Goal: Register for event/course

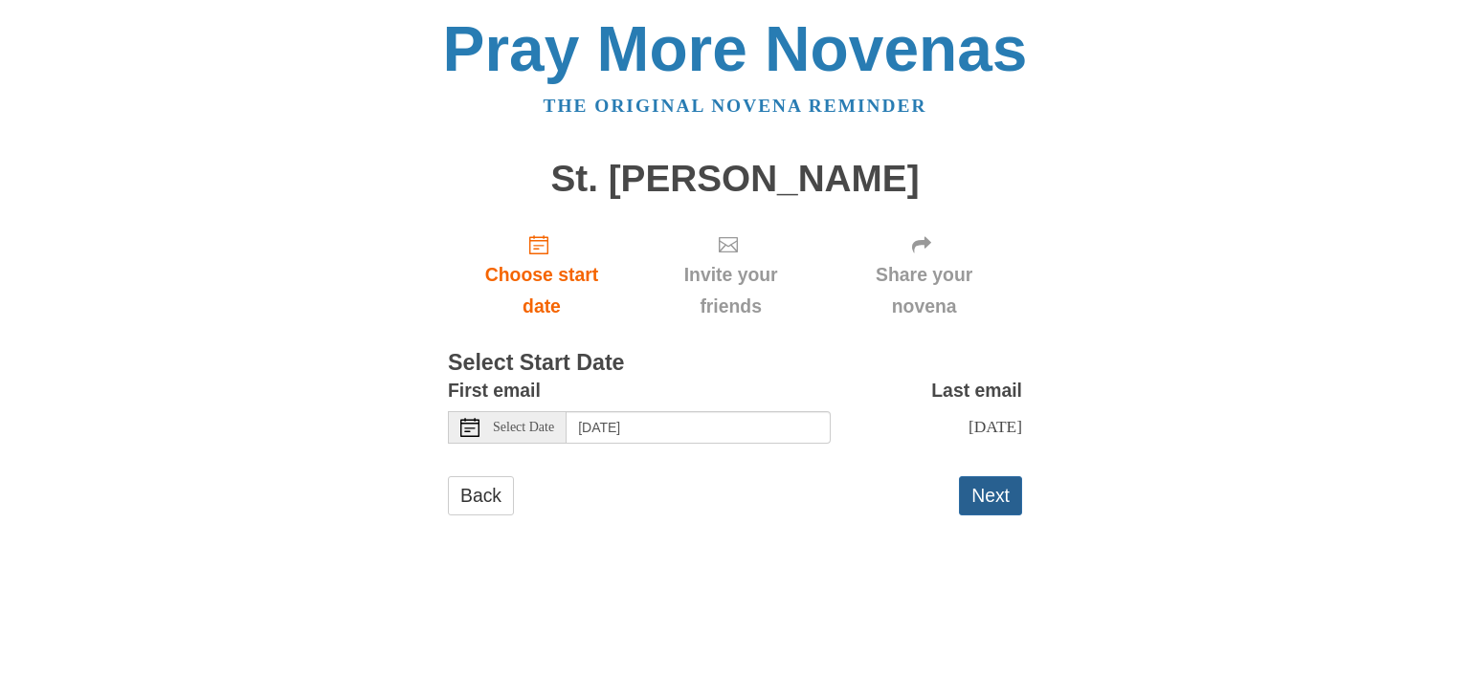
click at [989, 510] on button "Next" at bounding box center [990, 495] width 63 height 39
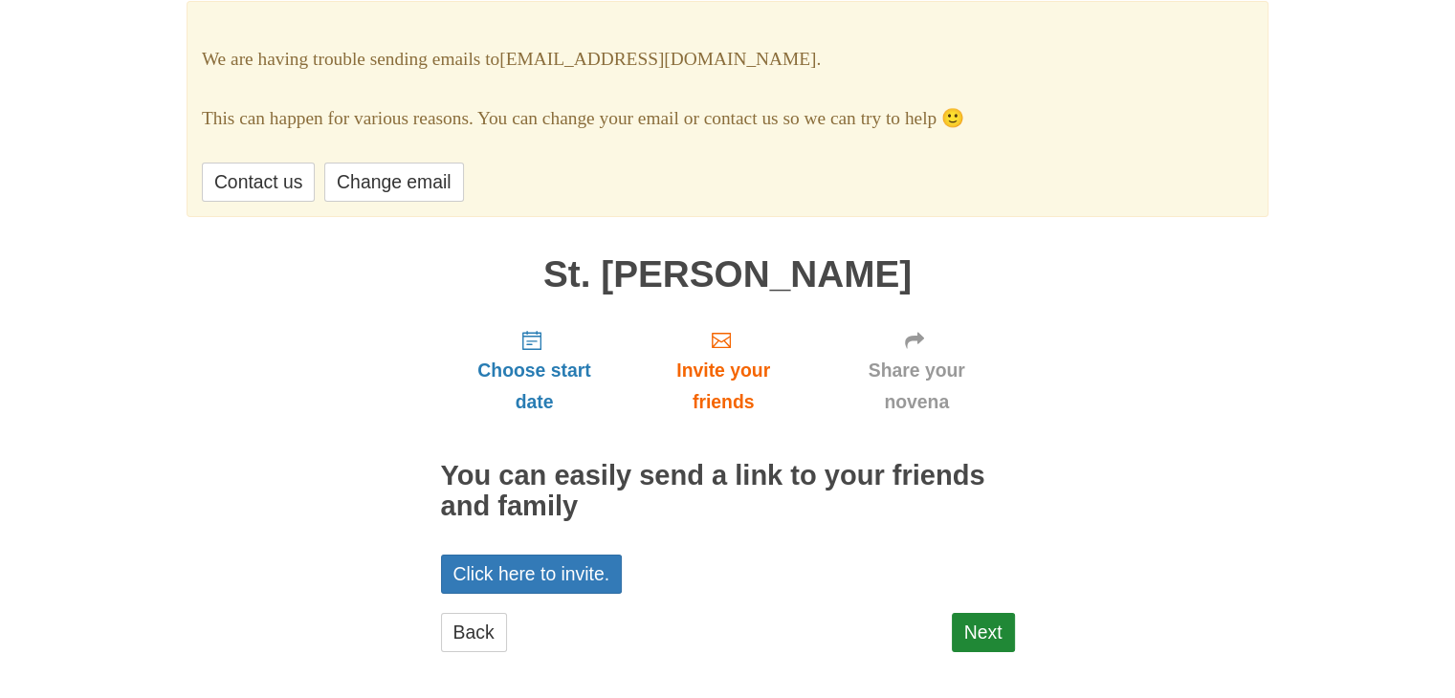
scroll to position [130, 0]
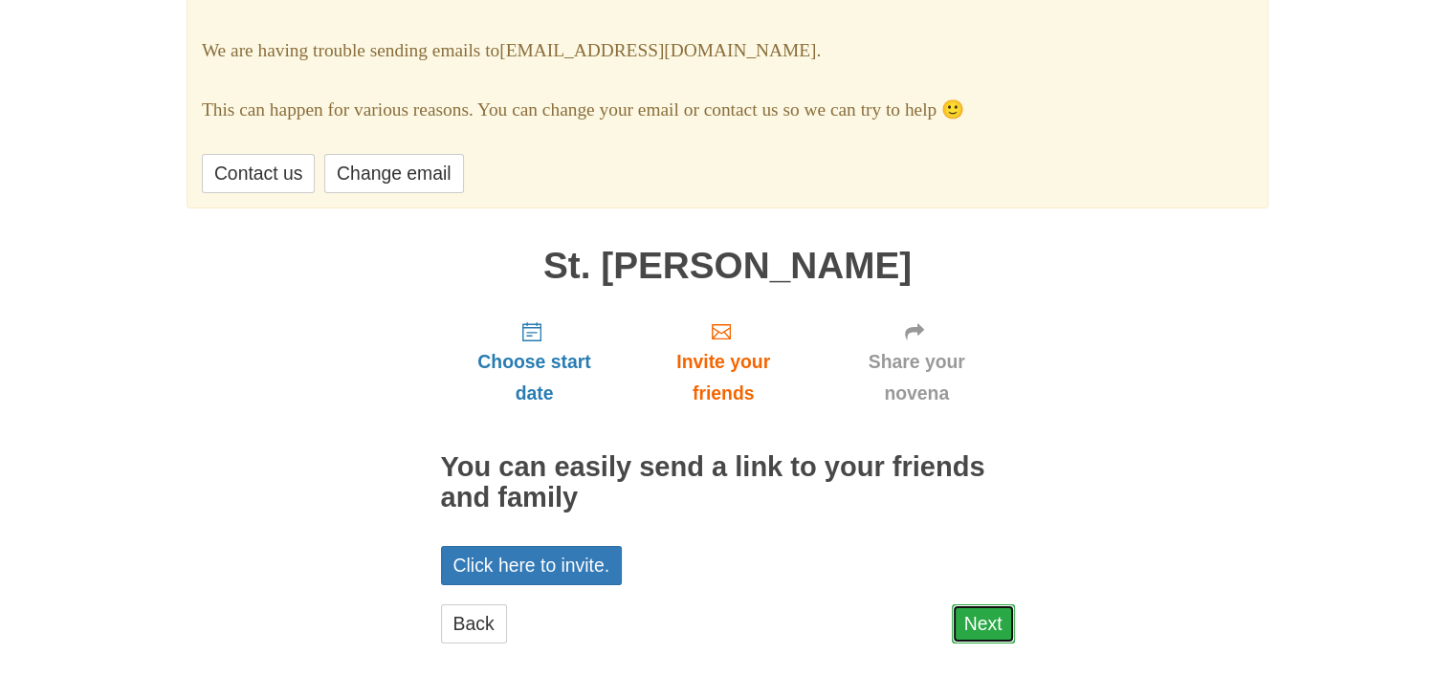
click at [983, 622] on link "Next" at bounding box center [983, 624] width 63 height 39
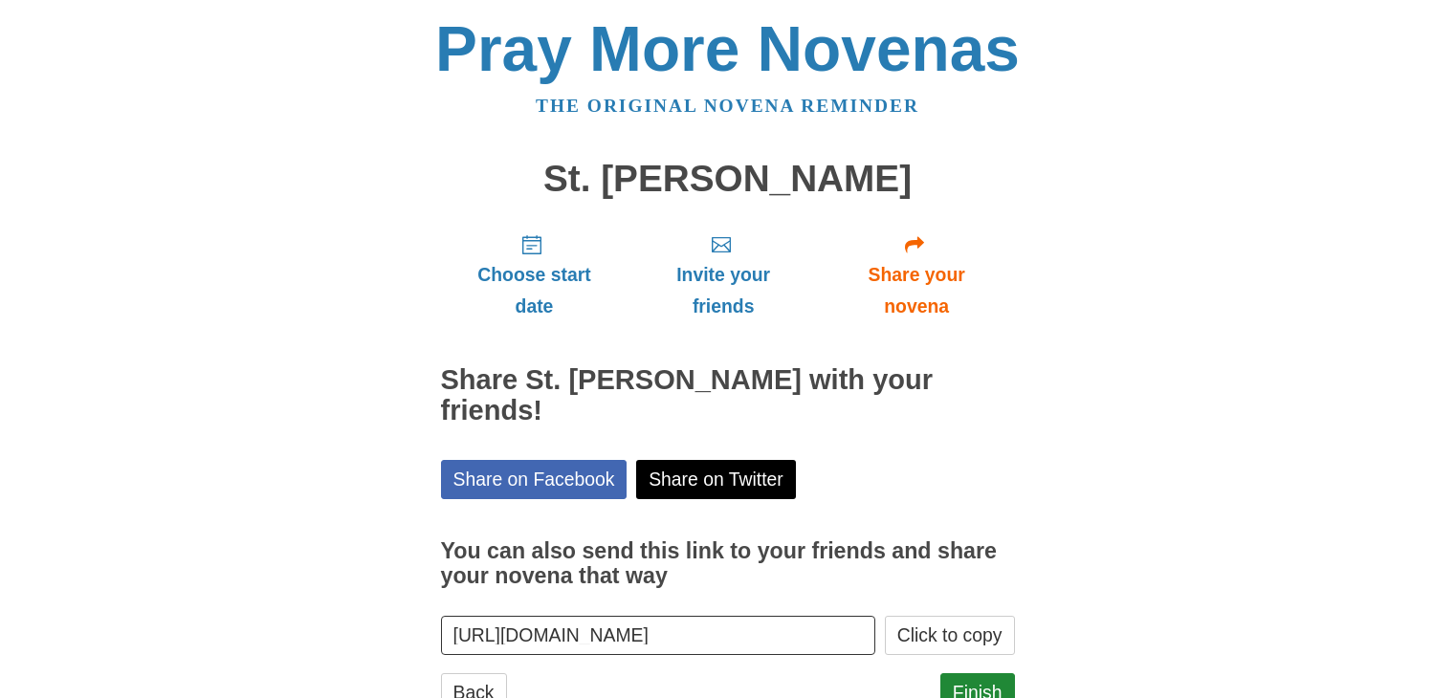
scroll to position [69, 0]
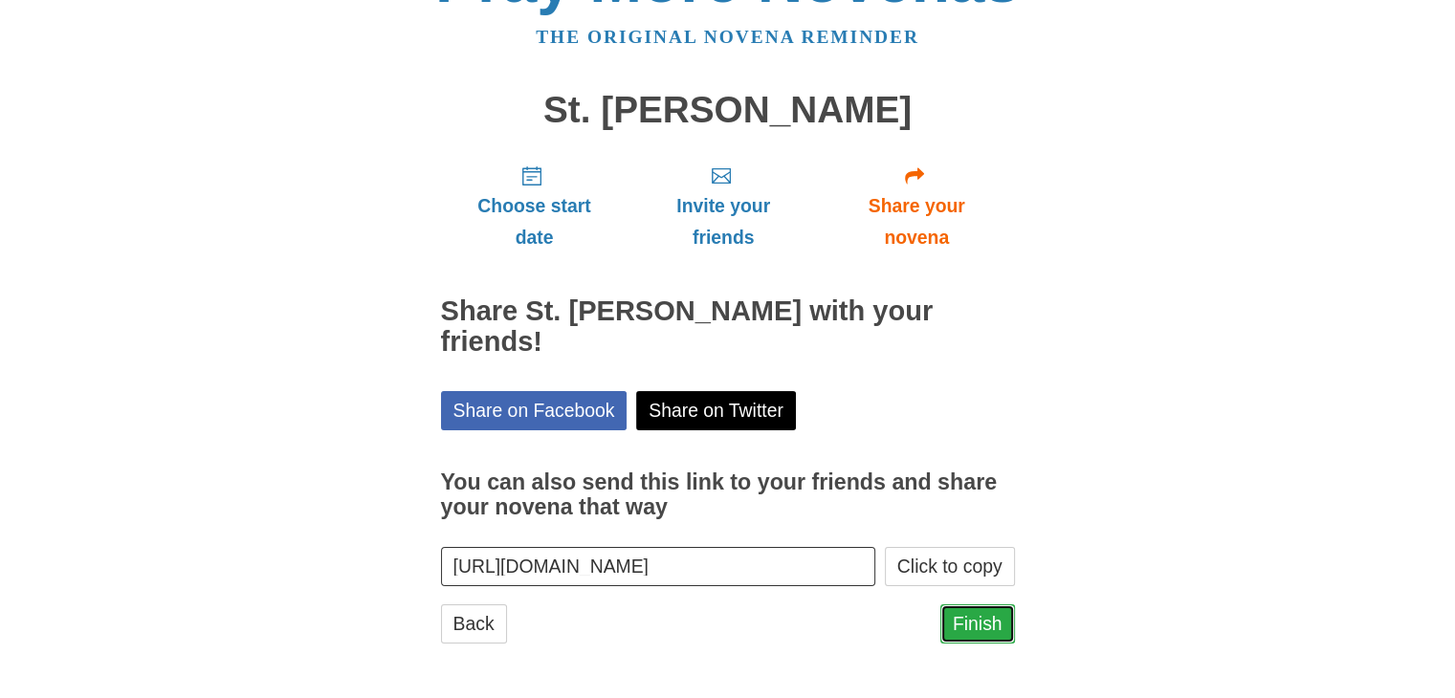
click at [991, 621] on link "Finish" at bounding box center [977, 624] width 75 height 39
